Goal: Task Accomplishment & Management: Complete application form

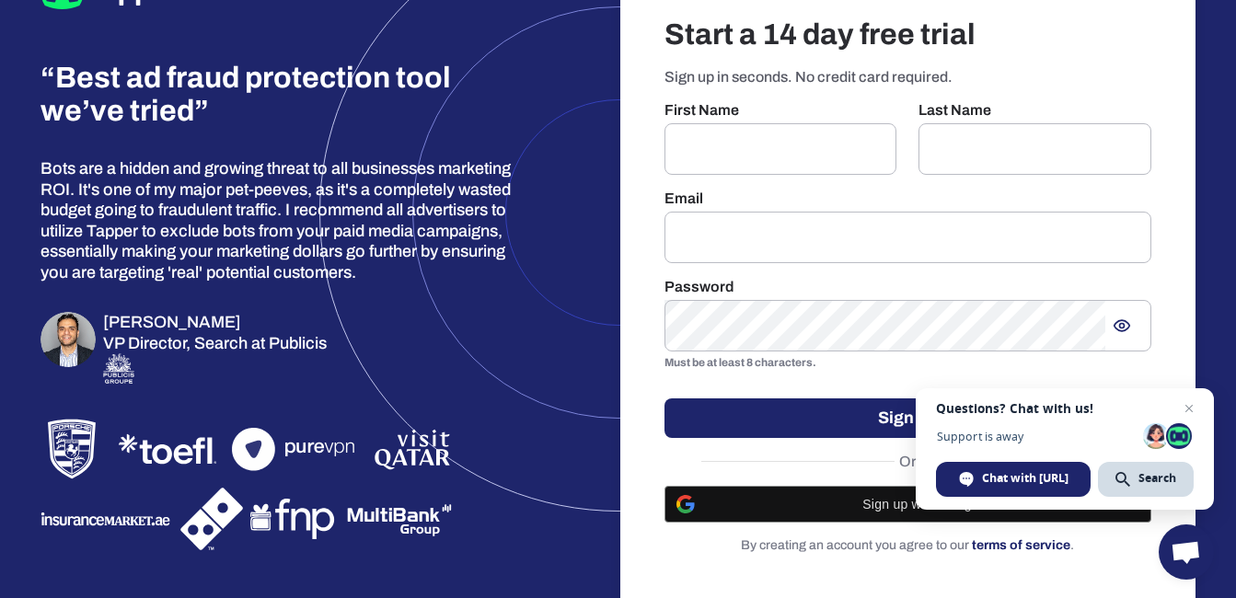
scroll to position [86, 0]
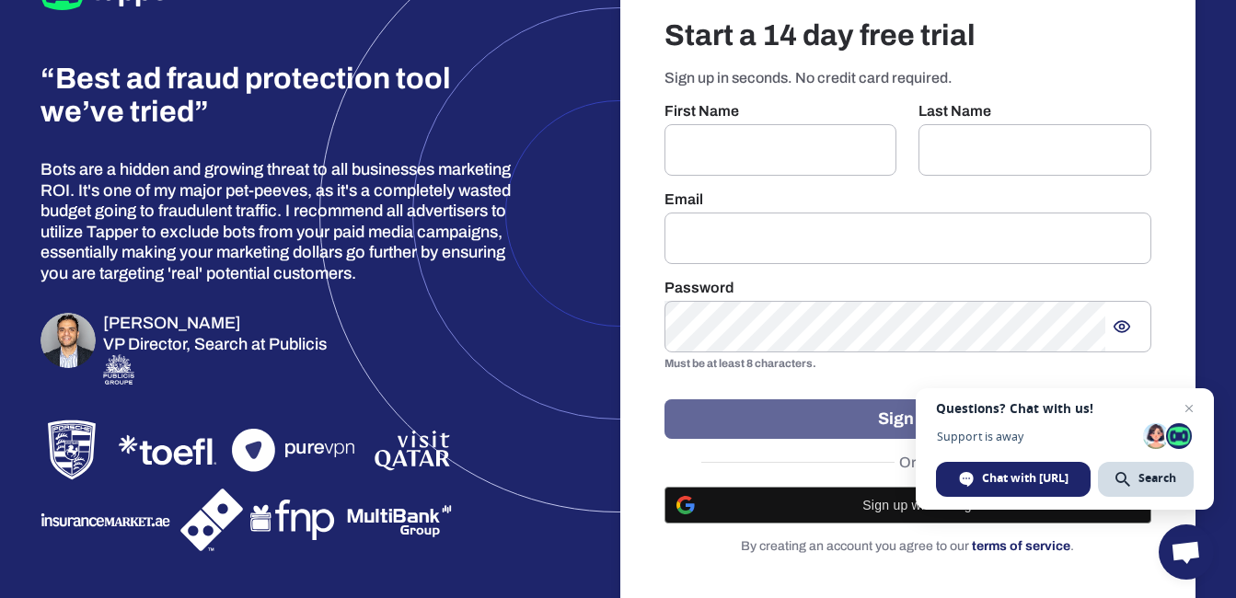
drag, startPoint x: 803, startPoint y: 132, endPoint x: 663, endPoint y: 423, distance: 322.6
click at [664, 423] on button "Sign up" at bounding box center [908, 419] width 488 height 40
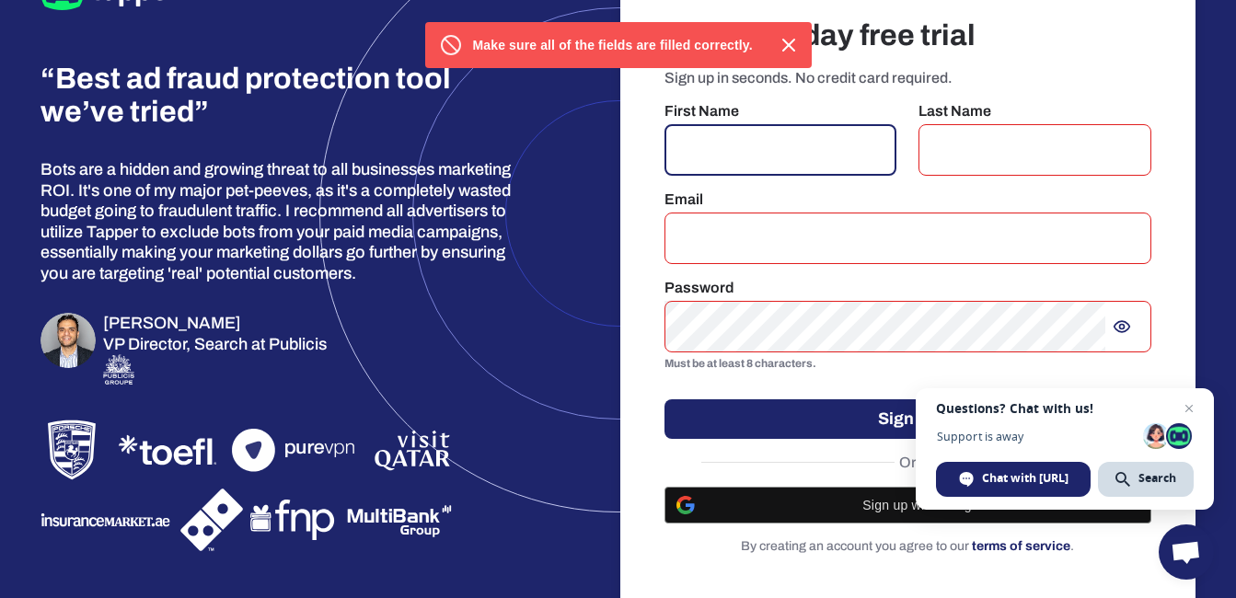
click at [811, 170] on input "text" at bounding box center [780, 150] width 233 height 52
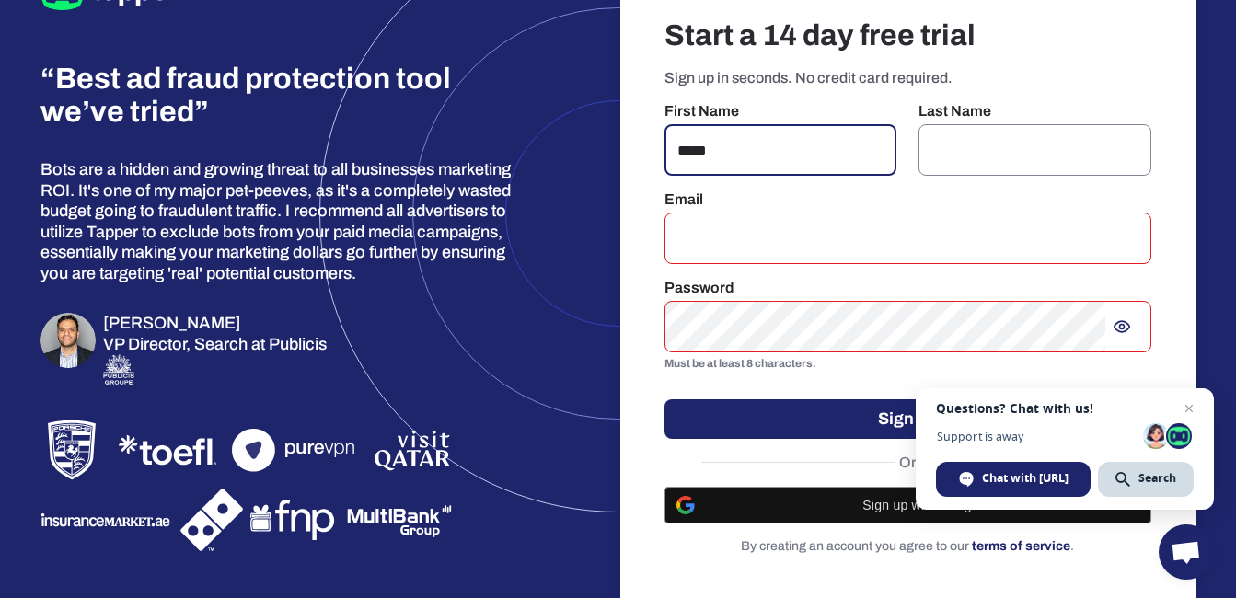
type input "*****"
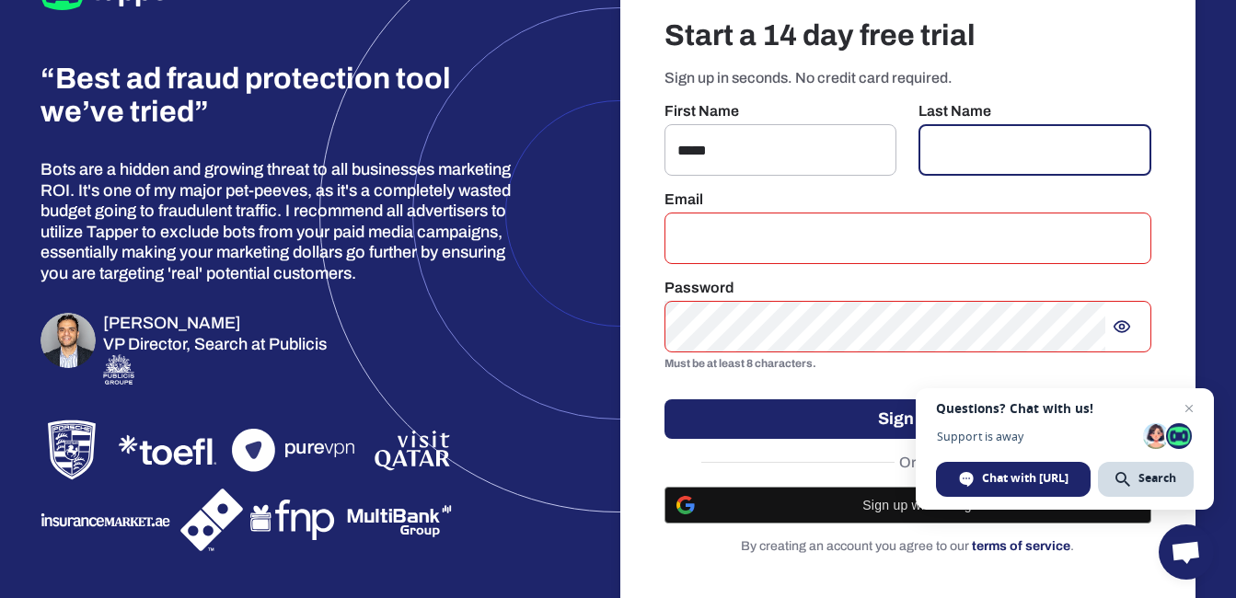
click at [941, 150] on input "text" at bounding box center [1034, 150] width 233 height 52
type input "*******"
drag, startPoint x: 856, startPoint y: 275, endPoint x: 864, endPoint y: 259, distance: 17.7
click at [864, 259] on div "Start a 14 day free trial Sign up in seconds. No credit card required. First Na…" at bounding box center [908, 286] width 576 height 626
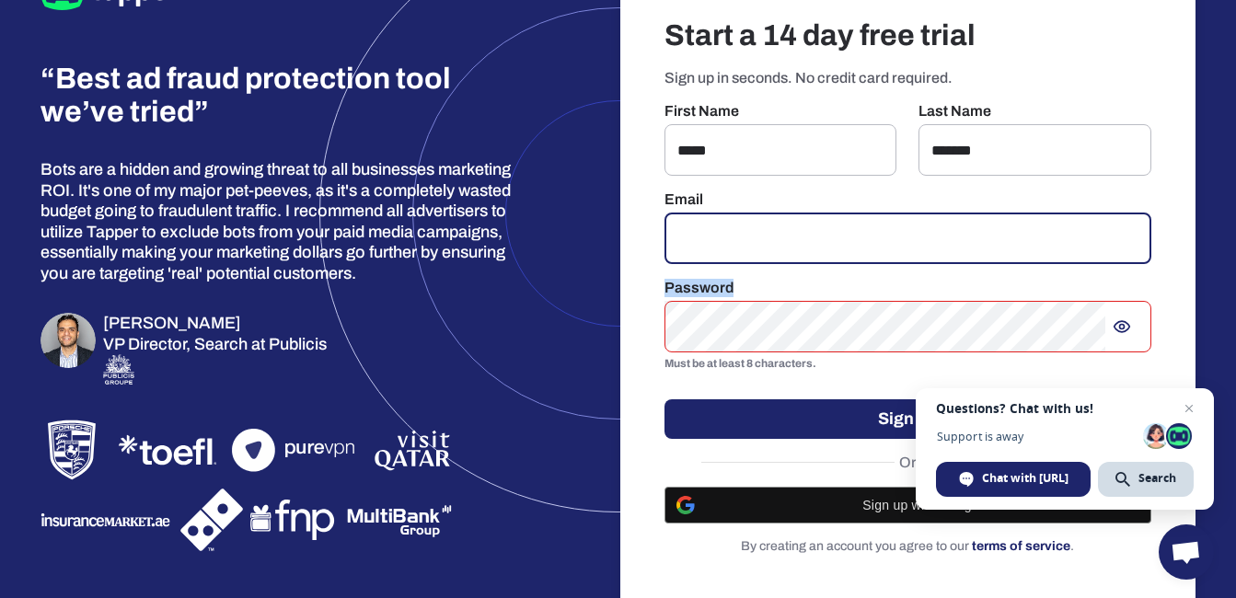
click at [864, 259] on input "email" at bounding box center [908, 239] width 488 height 52
type input "*"
type input "**********"
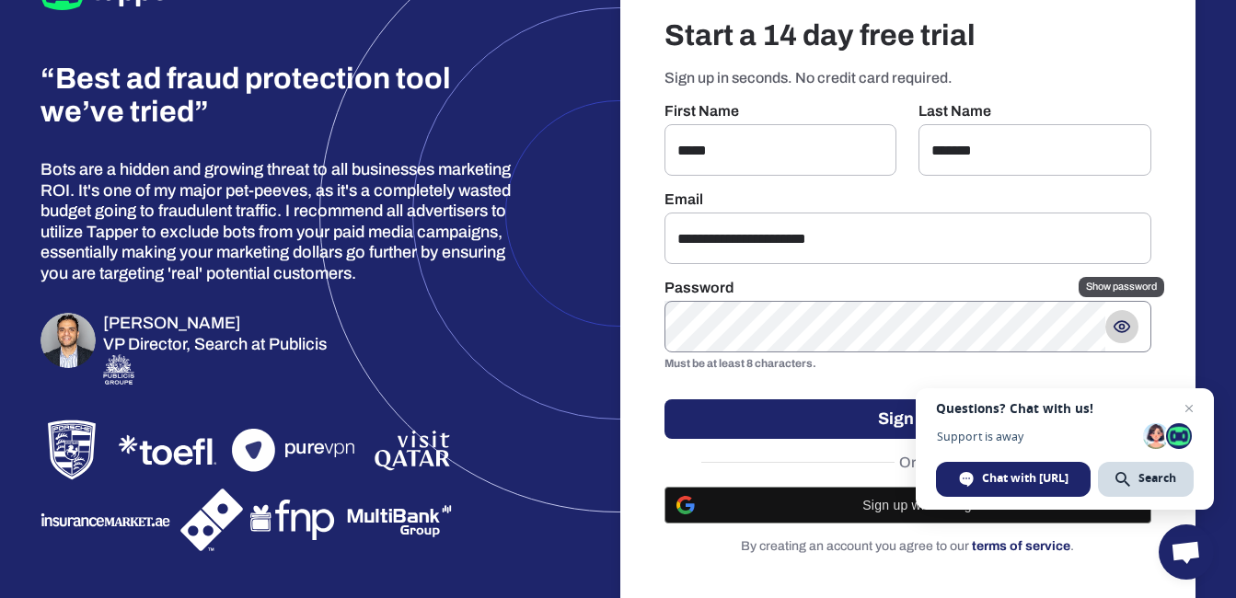
click at [1122, 327] on icon "Show password" at bounding box center [1121, 326] width 18 height 18
click at [801, 406] on button "Sign up" at bounding box center [908, 419] width 488 height 40
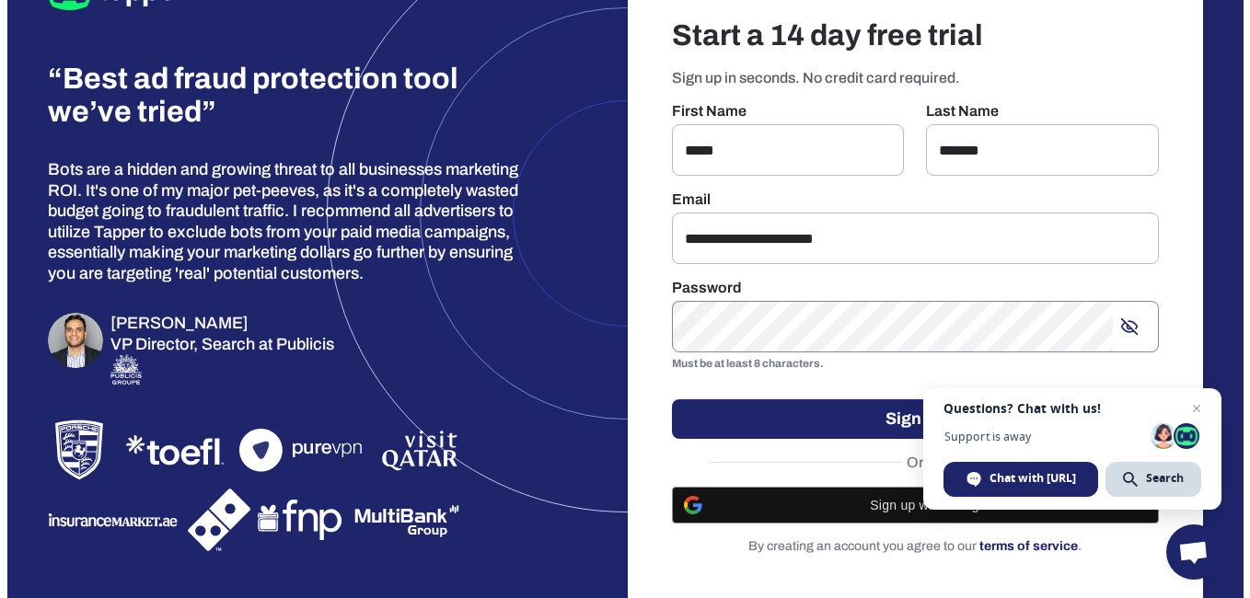
scroll to position [0, 0]
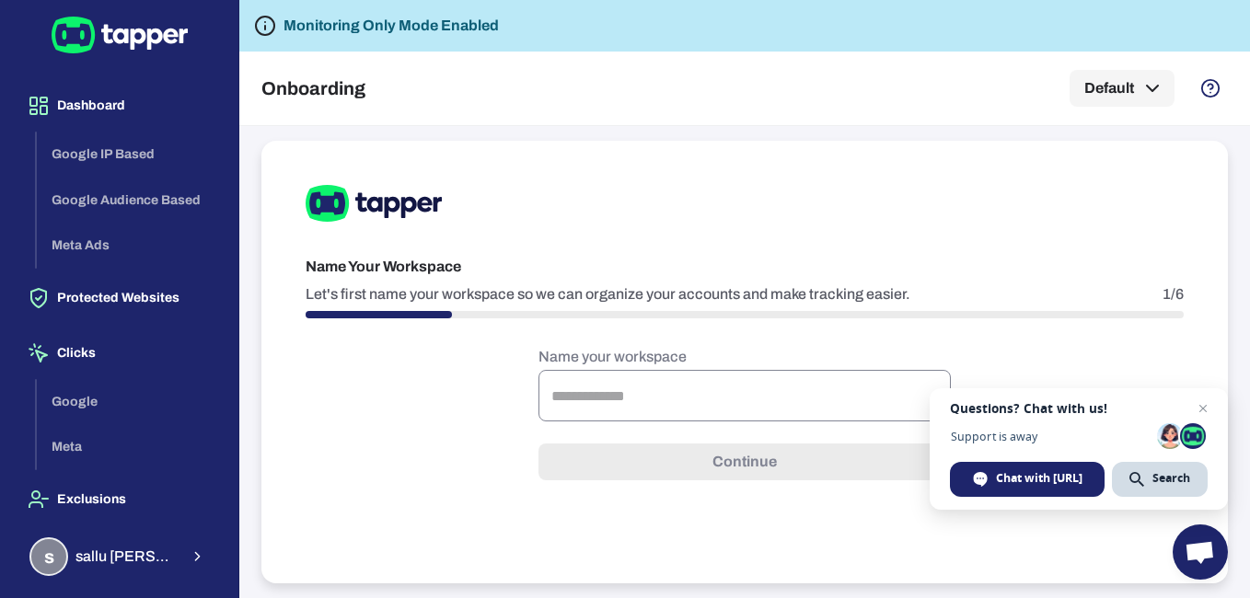
click at [663, 379] on input "text" at bounding box center [744, 396] width 412 height 52
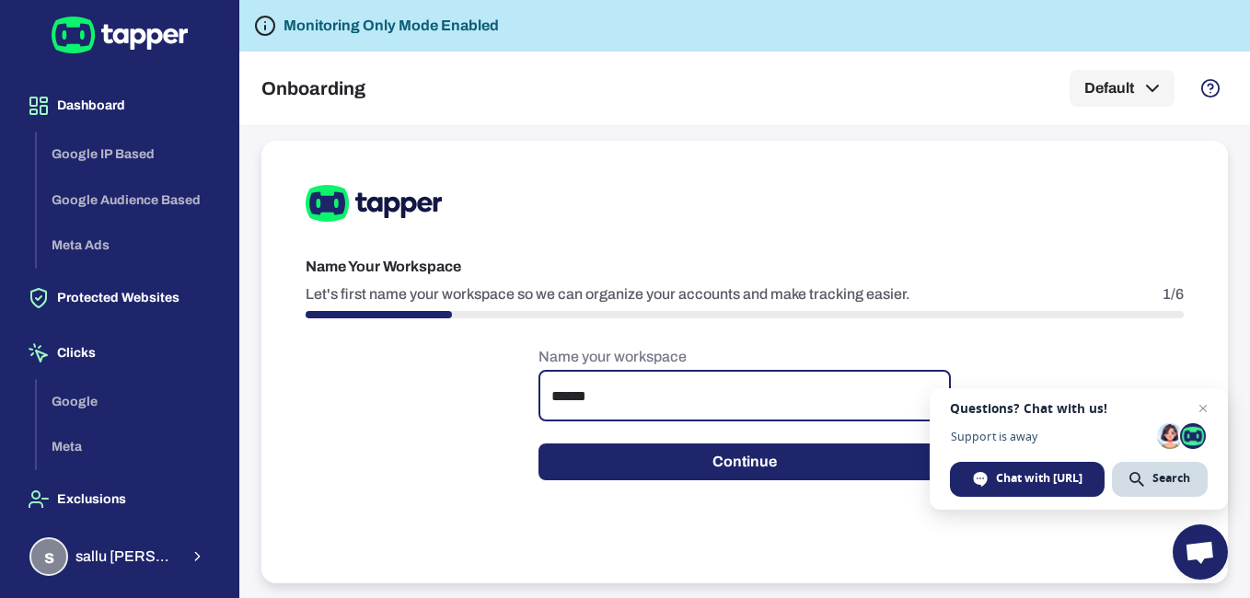
type input "******"
click at [538, 443] on button "Continue" at bounding box center [744, 461] width 412 height 37
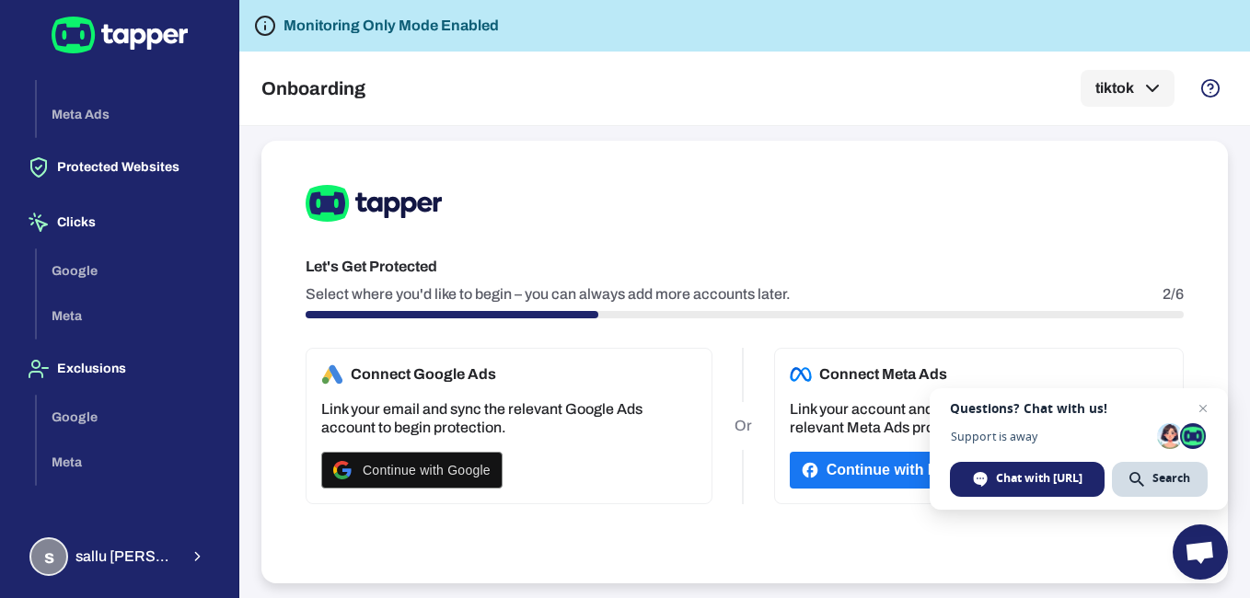
scroll to position [129, 0]
click at [1201, 408] on span "Close chat" at bounding box center [1203, 408] width 23 height 23
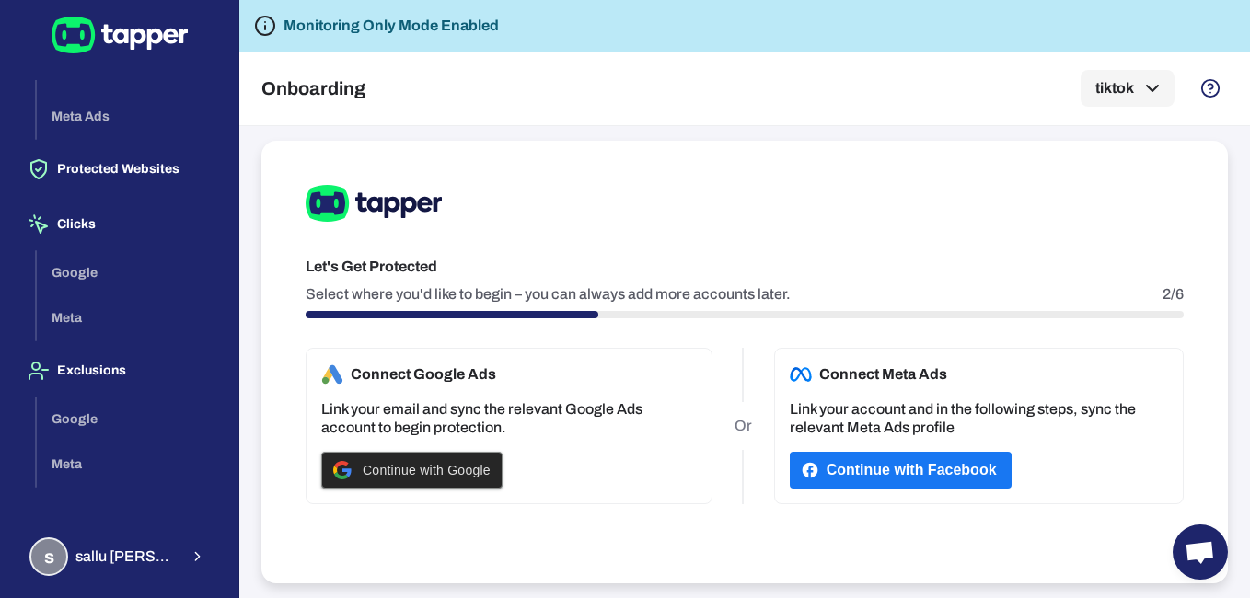
click at [459, 487] on div "Continue with Google" at bounding box center [411, 470] width 157 height 35
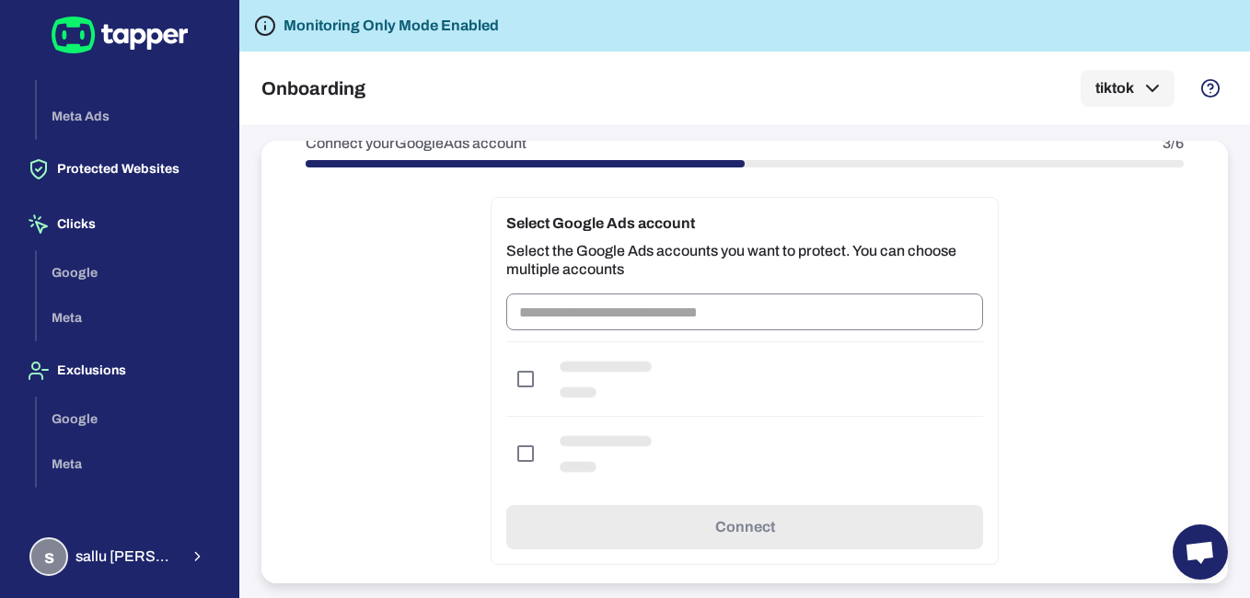
scroll to position [177, 0]
